Goal: Task Accomplishment & Management: Use online tool/utility

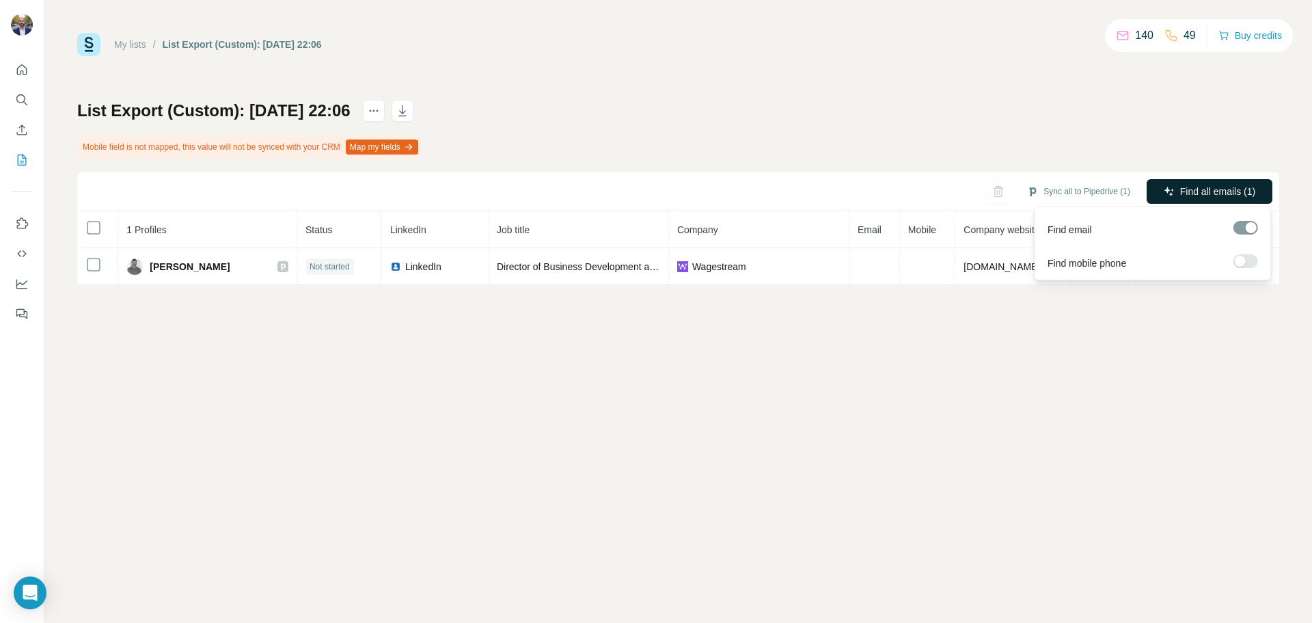
click at [1233, 187] on span "Find all emails (1)" at bounding box center [1217, 192] width 75 height 14
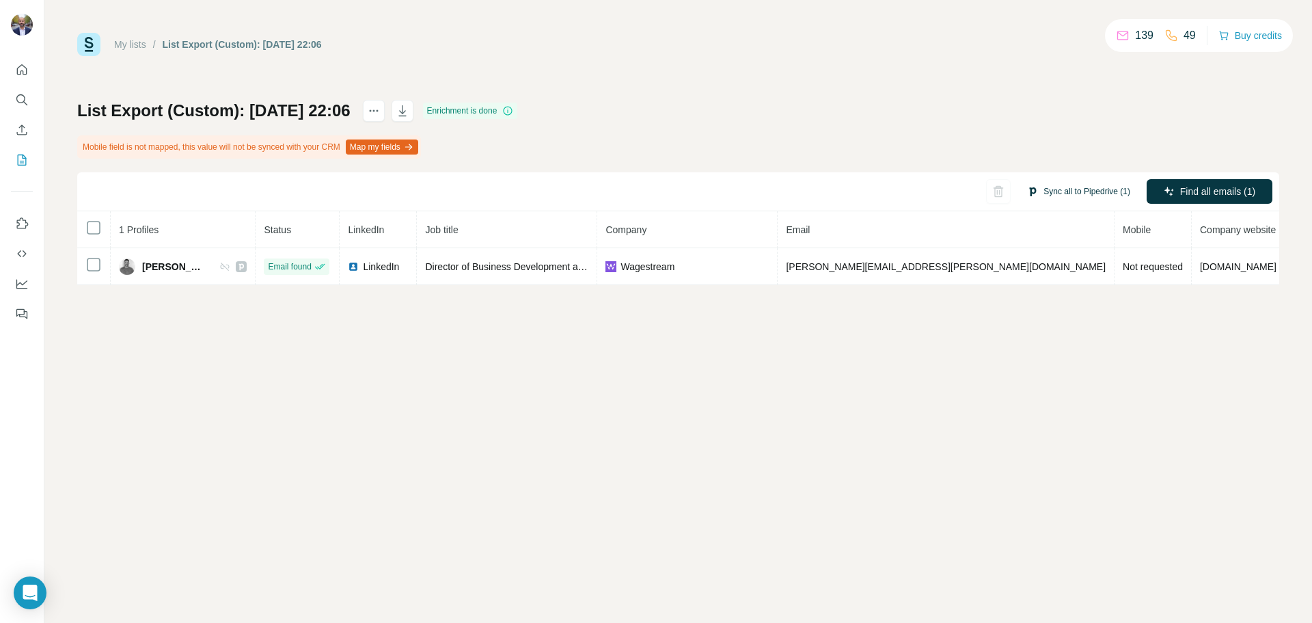
click at [1093, 189] on button "Sync all to Pipedrive (1)" at bounding box center [1079, 191] width 122 height 21
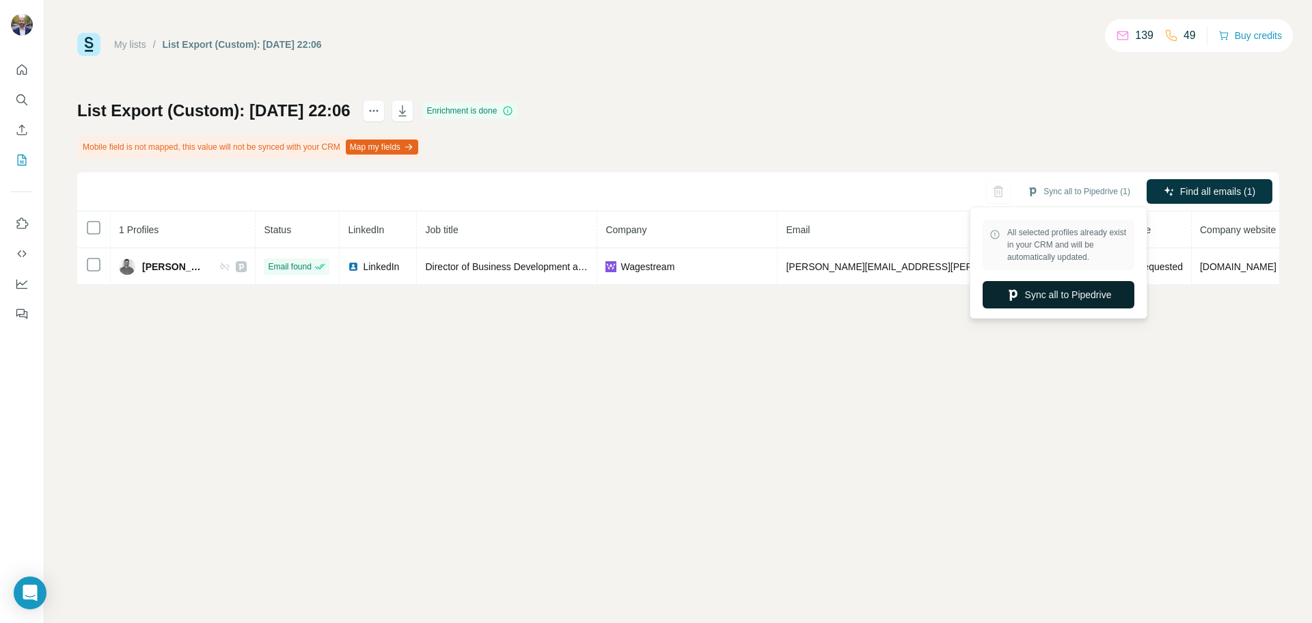
click at [1078, 295] on button "Sync all to Pipedrive" at bounding box center [1059, 294] width 152 height 27
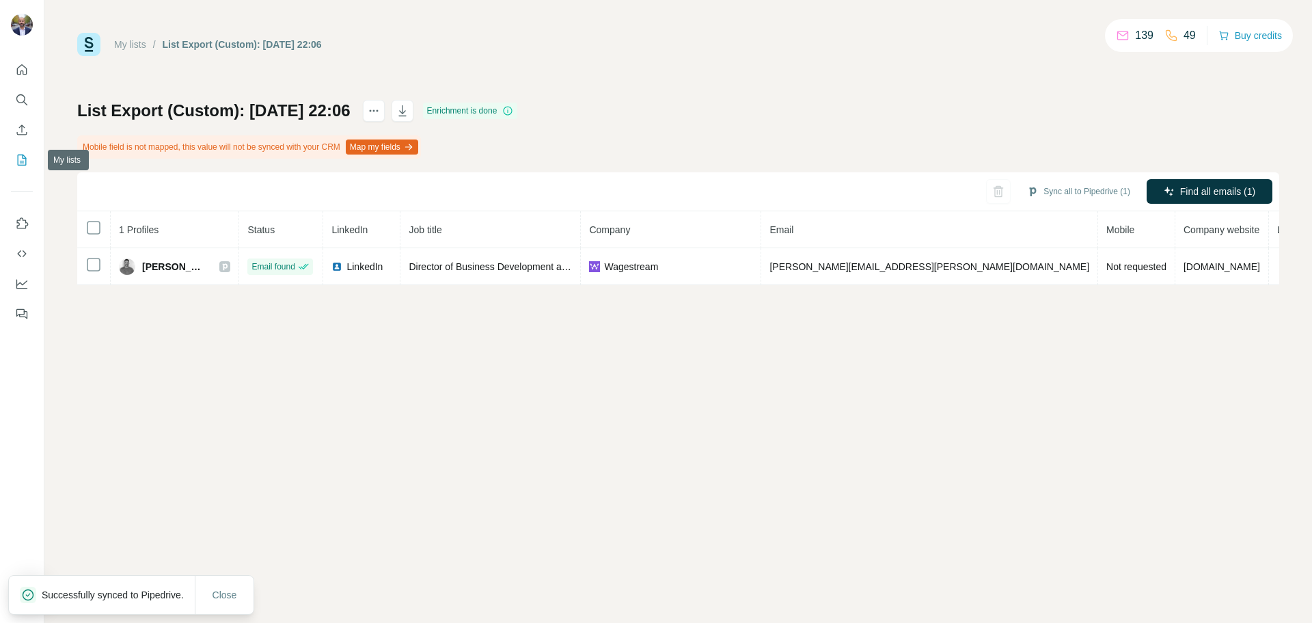
click at [22, 159] on icon "My lists" at bounding box center [22, 160] width 14 height 14
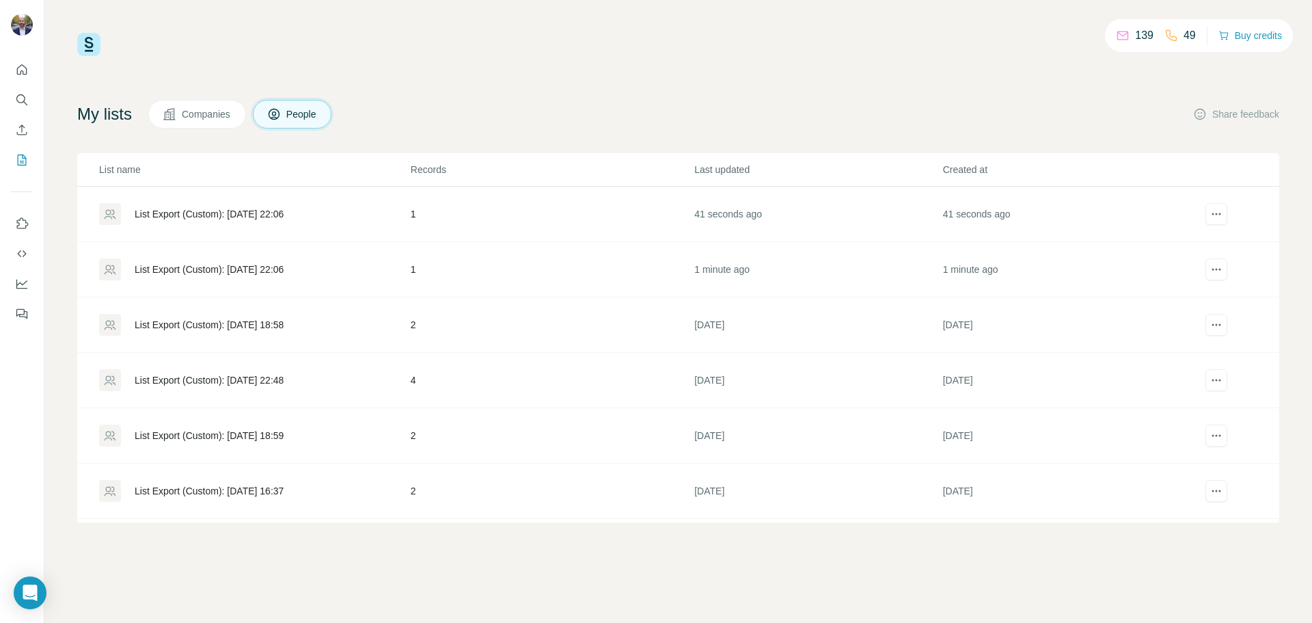
click at [176, 264] on div "List Export (Custom): 08/09/2025 22:06" at bounding box center [209, 269] width 149 height 14
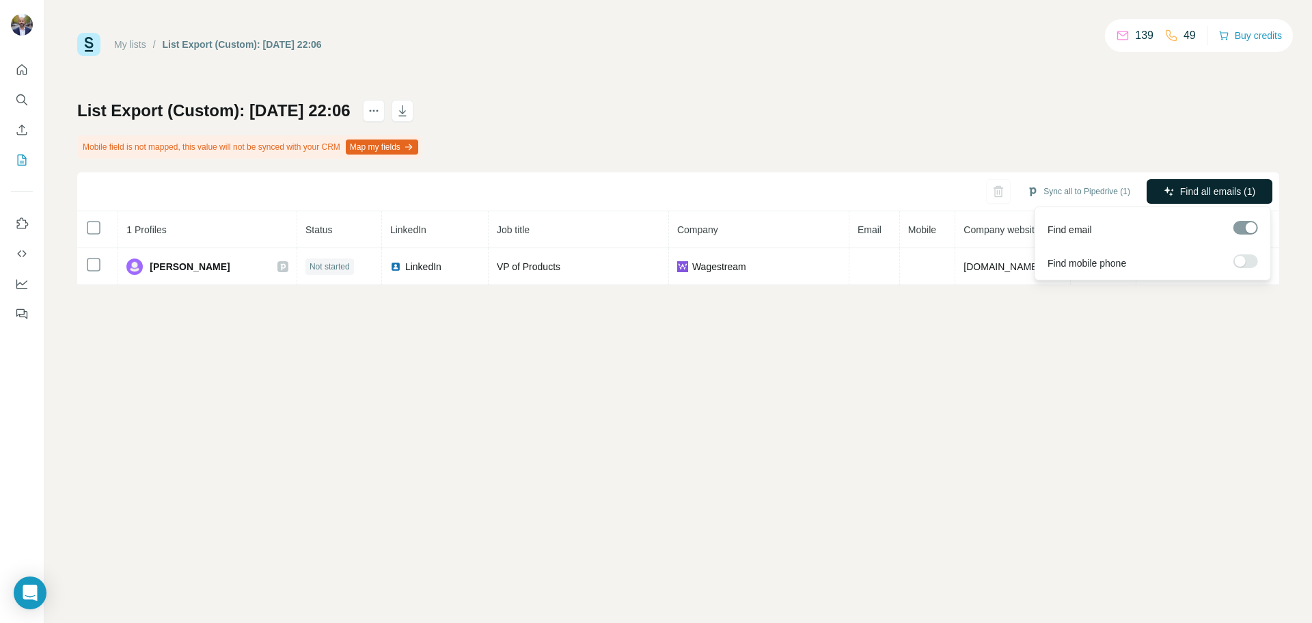
click at [1199, 185] on span "Find all emails (1)" at bounding box center [1217, 192] width 75 height 14
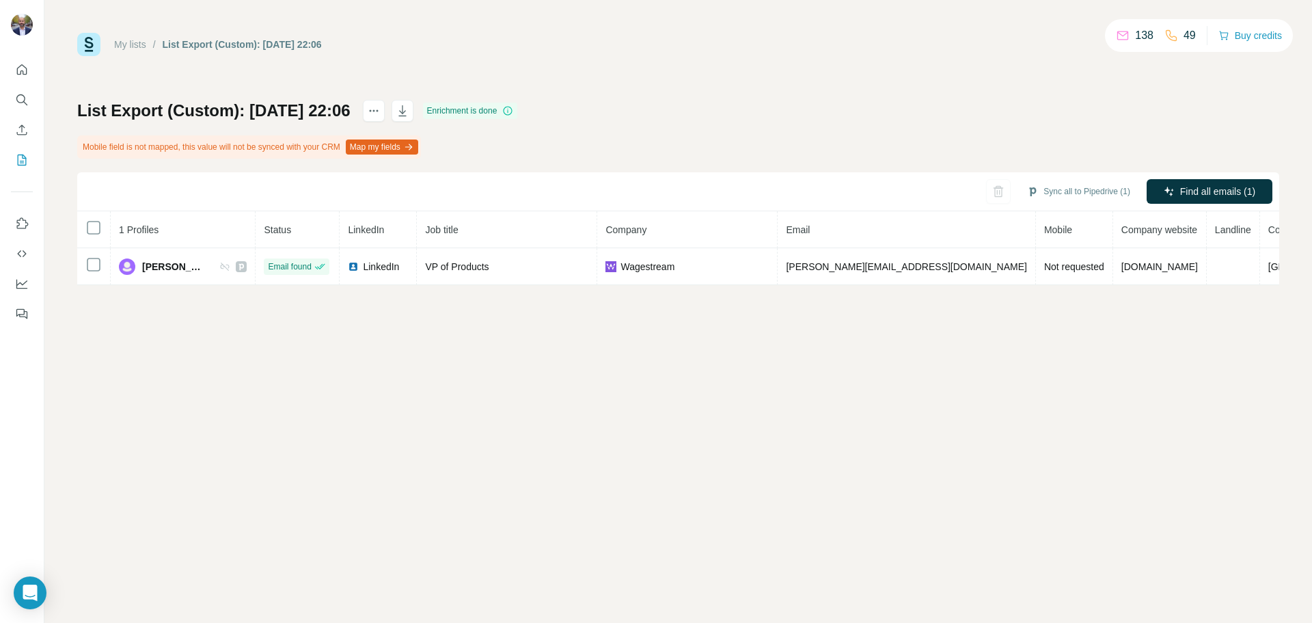
drag, startPoint x: 1061, startPoint y: 482, endPoint x: 1078, endPoint y: 441, distance: 44.2
click at [1062, 480] on div "My lists / List Export (Custom): 08/09/2025 22:06 138 49 Buy credits List Expor…" at bounding box center [678, 311] width 1268 height 623
click at [1098, 187] on button "Sync all to Pipedrive (1)" at bounding box center [1079, 191] width 122 height 21
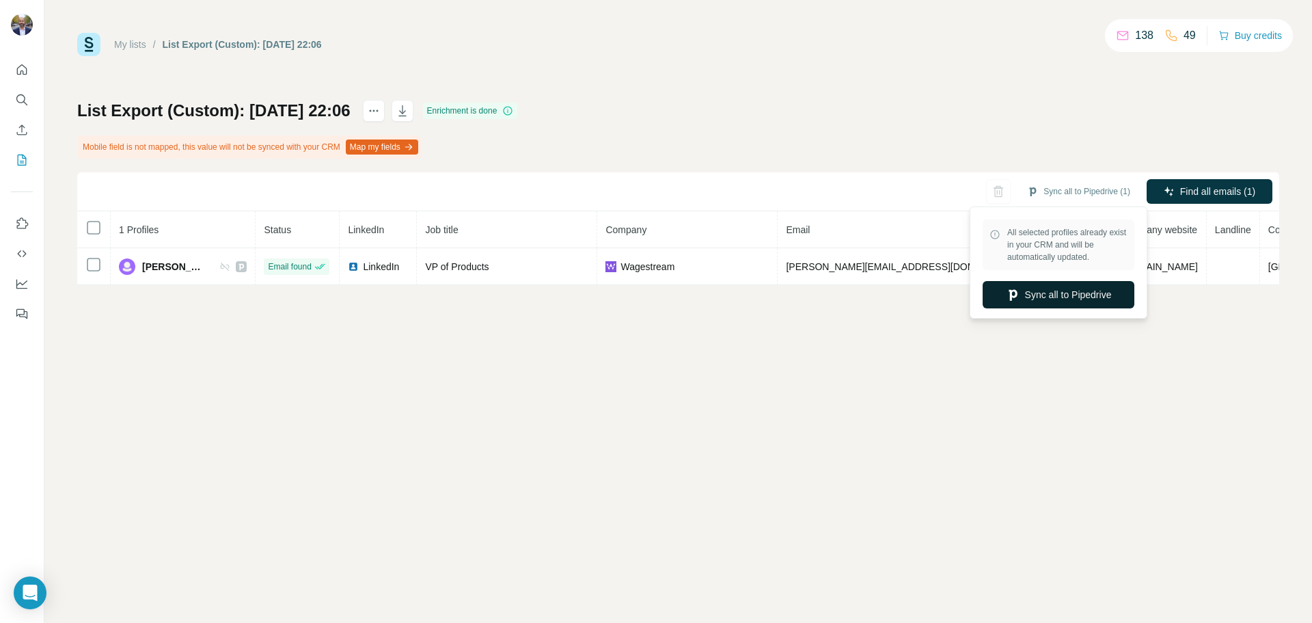
click at [1080, 301] on button "Sync all to Pipedrive" at bounding box center [1059, 294] width 152 height 27
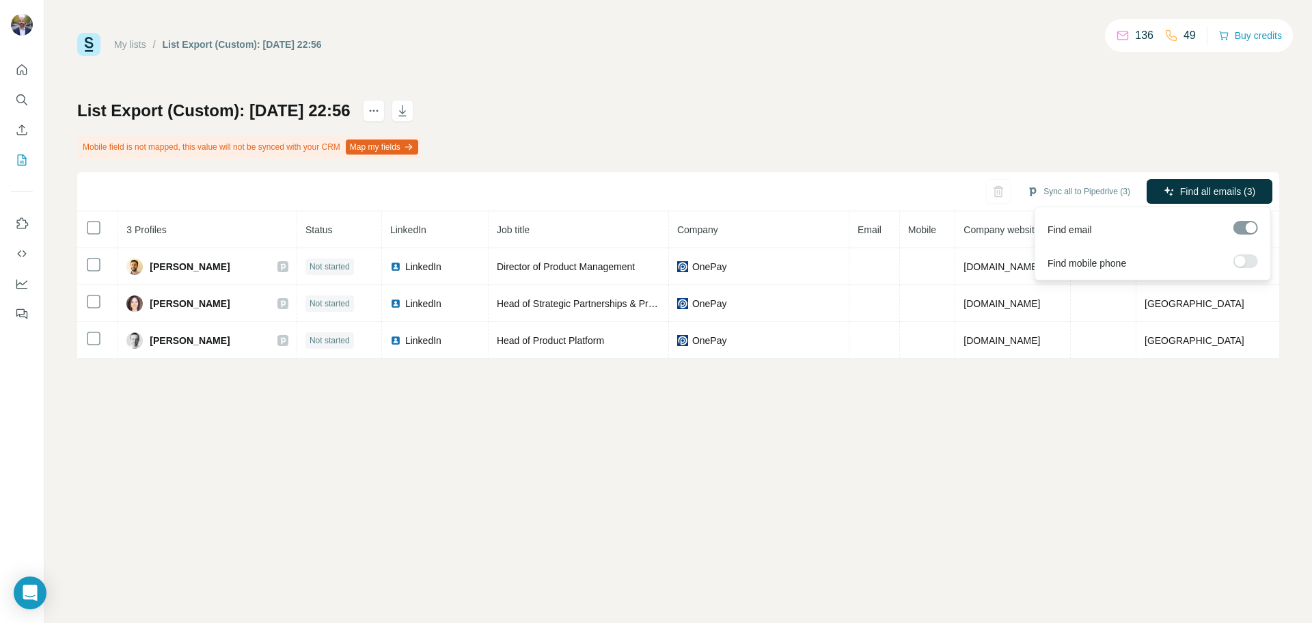
click at [1207, 185] on span "Find all emails (3)" at bounding box center [1217, 192] width 75 height 14
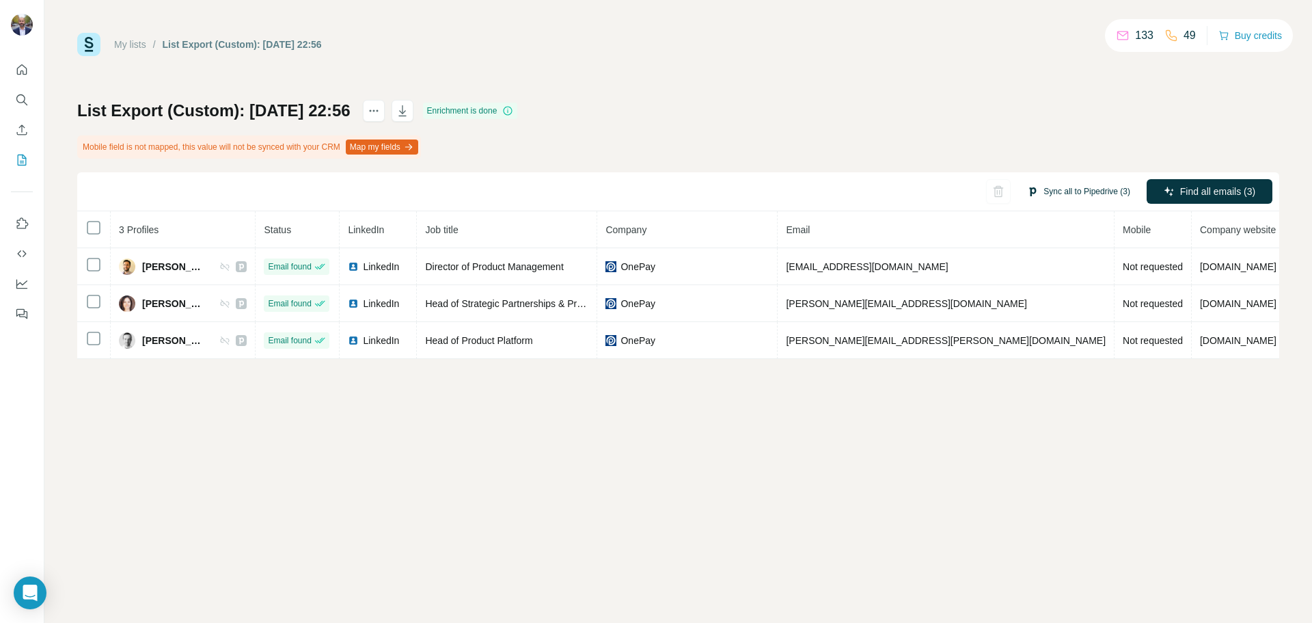
click at [1054, 189] on button "Sync all to Pipedrive (3)" at bounding box center [1079, 191] width 122 height 21
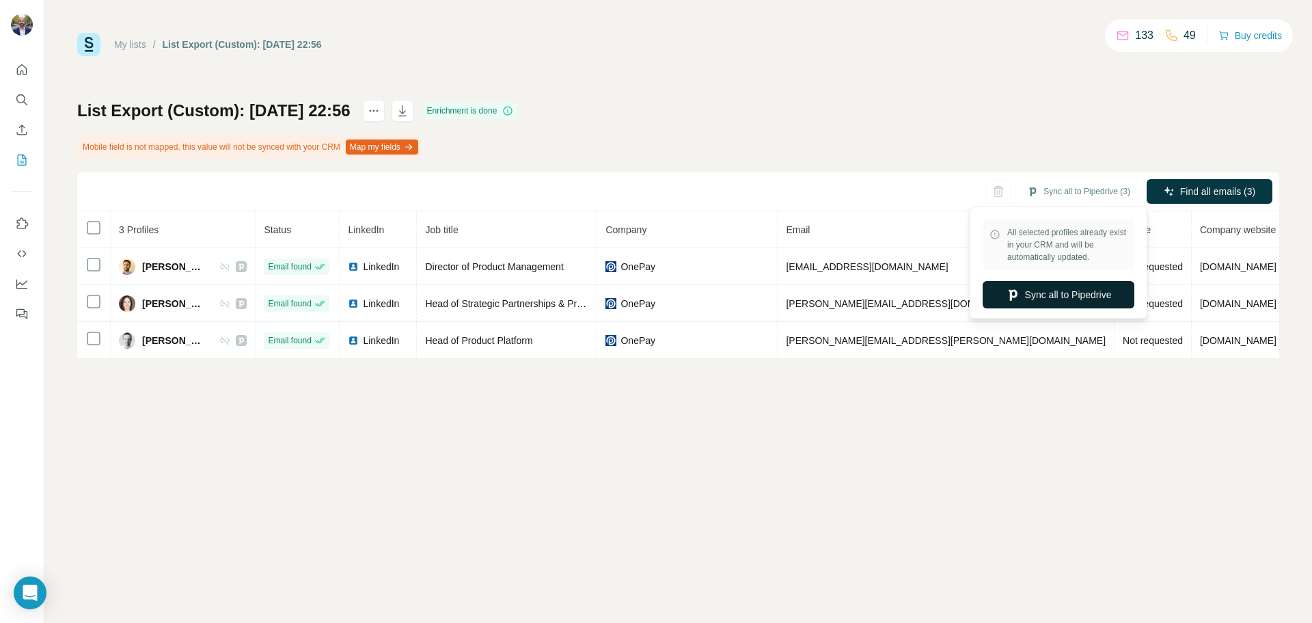
click at [1049, 295] on button "Sync all to Pipedrive" at bounding box center [1059, 294] width 152 height 27
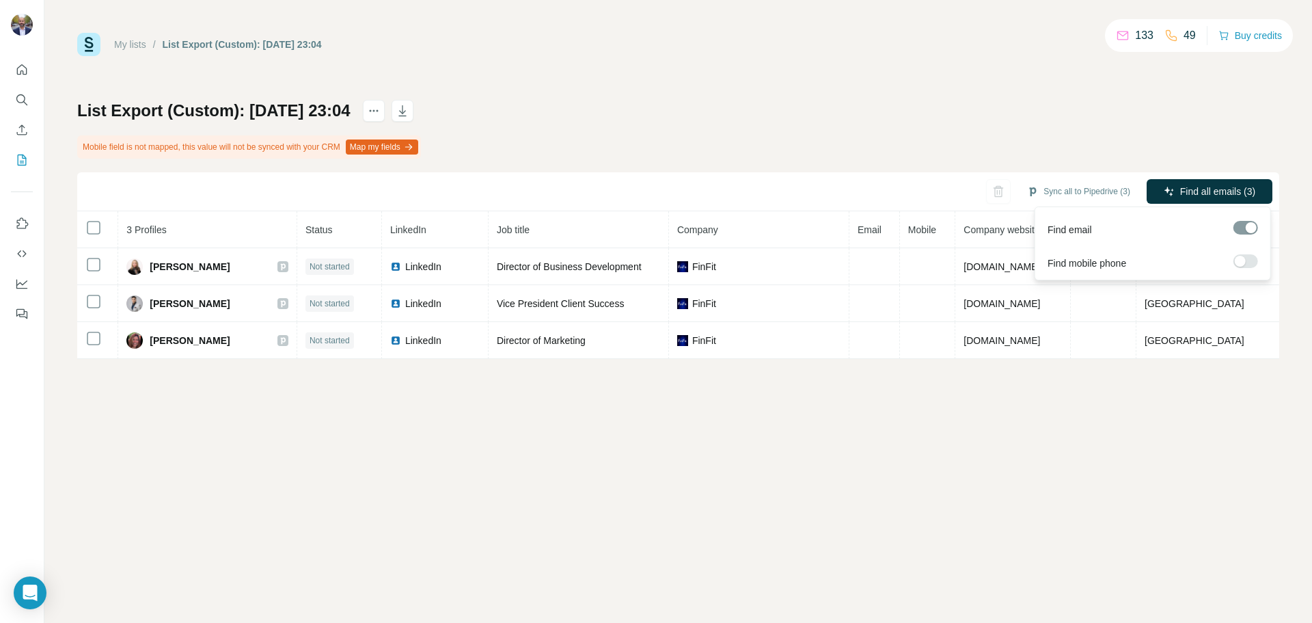
click at [1212, 189] on span "Find all emails (3)" at bounding box center [1217, 192] width 75 height 14
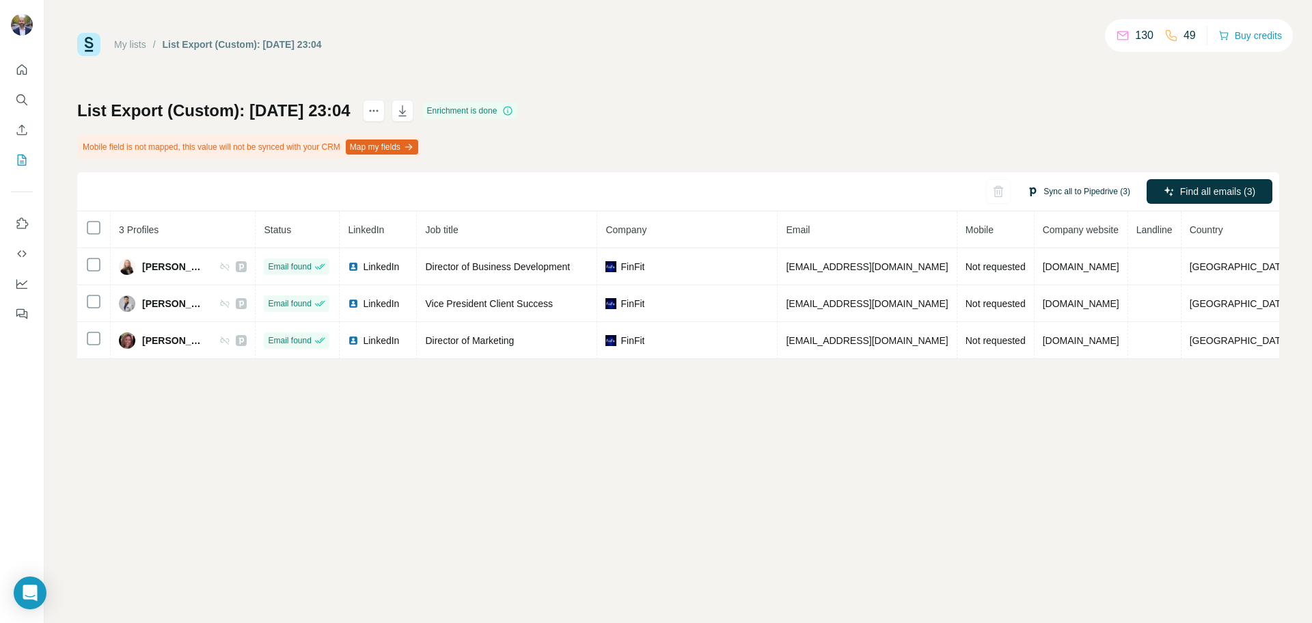
drag, startPoint x: 1091, startPoint y: 191, endPoint x: 1097, endPoint y: 185, distance: 7.7
click at [1093, 189] on button "Sync all to Pipedrive (3)" at bounding box center [1079, 191] width 122 height 21
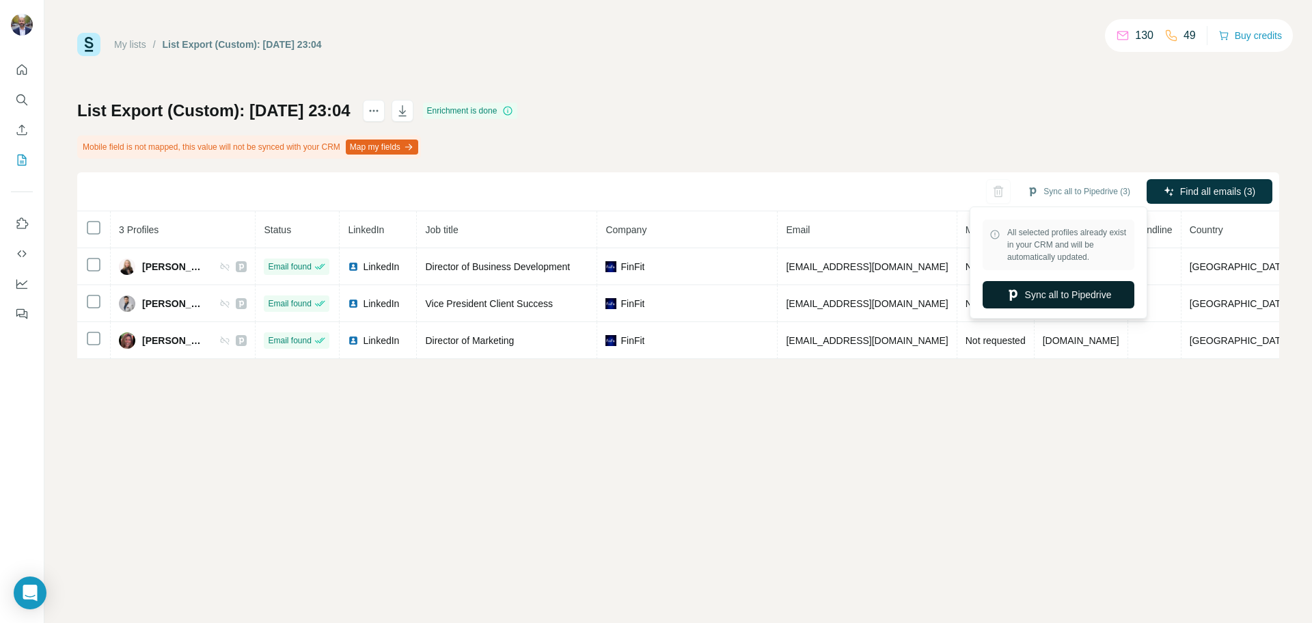
click at [1082, 288] on button "Sync all to Pipedrive" at bounding box center [1059, 294] width 152 height 27
